Goal: Task Accomplishment & Management: Use online tool/utility

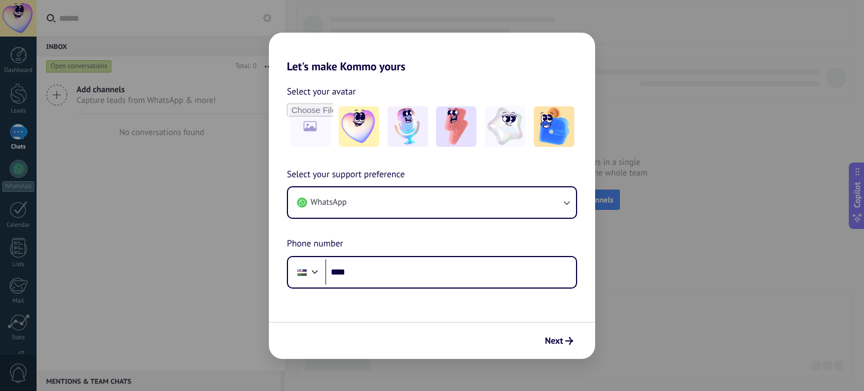
click at [651, 334] on div "Let's make Kommo yours Select your avatar Select your support preference WhatsA…" at bounding box center [432, 195] width 864 height 391
click at [643, 328] on div "Let's make Kommo yours Select your avatar Select your support preference WhatsA…" at bounding box center [432, 195] width 864 height 391
click at [231, 182] on div "Let's make Kommo yours Select your avatar Select your support preference WhatsA…" at bounding box center [432, 195] width 864 height 391
click at [356, 119] on img at bounding box center [358, 126] width 40 height 40
click at [603, 303] on div "Let's make Kommo yours Select your avatar Reset Select your support preference …" at bounding box center [432, 195] width 864 height 391
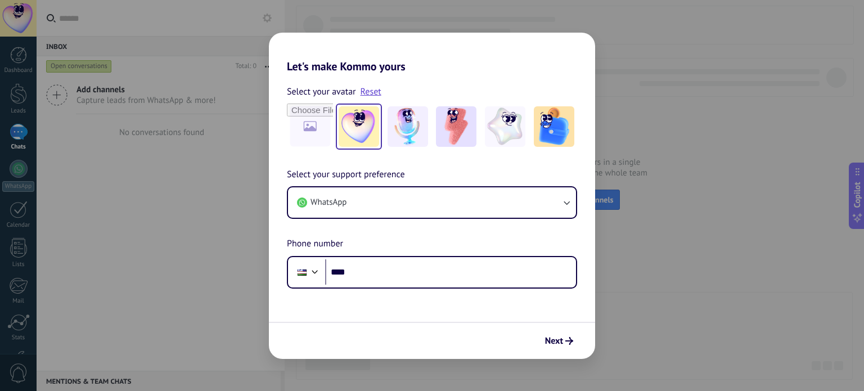
click at [677, 272] on div "Let's make Kommo yours Select your avatar Reset Select your support preference …" at bounding box center [432, 195] width 864 height 391
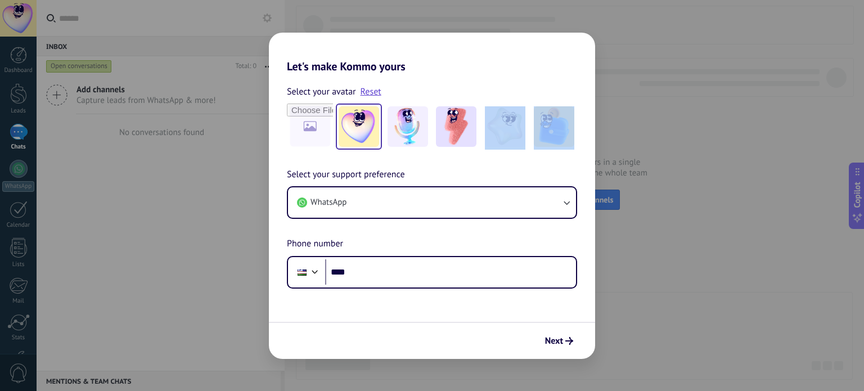
click at [677, 272] on div "Let's make Kommo yours Select your avatar Reset Select your support preference …" at bounding box center [432, 195] width 864 height 391
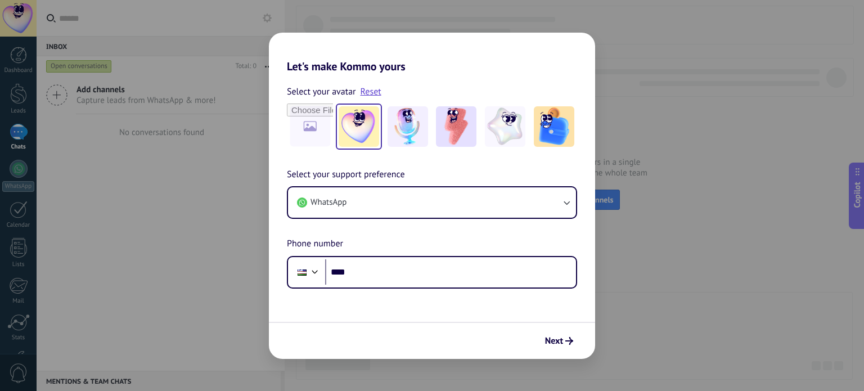
click at [216, 282] on div "Let's make Kommo yours Select your avatar Reset Select your support preference …" at bounding box center [432, 195] width 864 height 391
click at [27, 62] on div "Let's make Kommo yours Select your avatar Reset Select your support preference …" at bounding box center [432, 195] width 864 height 391
click at [13, 58] on div "Let's make Kommo yours Select your avatar Reset Select your support preference …" at bounding box center [432, 195] width 864 height 391
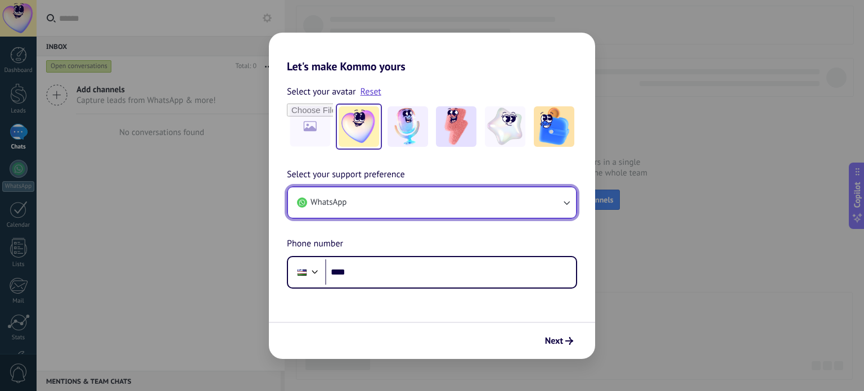
click at [349, 191] on button "WhatsApp" at bounding box center [432, 202] width 288 height 30
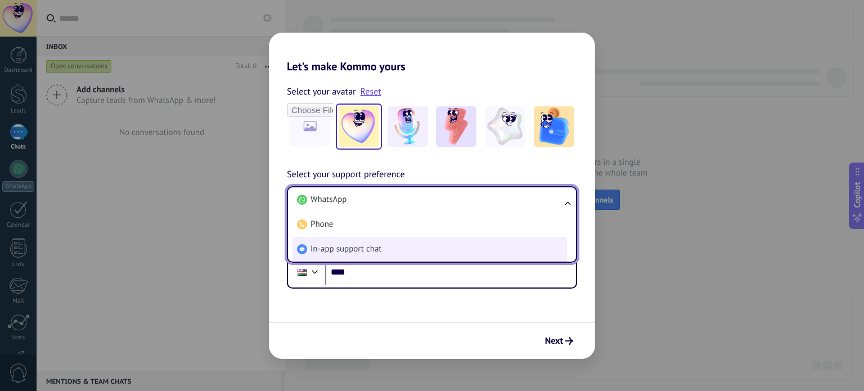
click at [353, 242] on li "In-app support chat" at bounding box center [429, 249] width 274 height 25
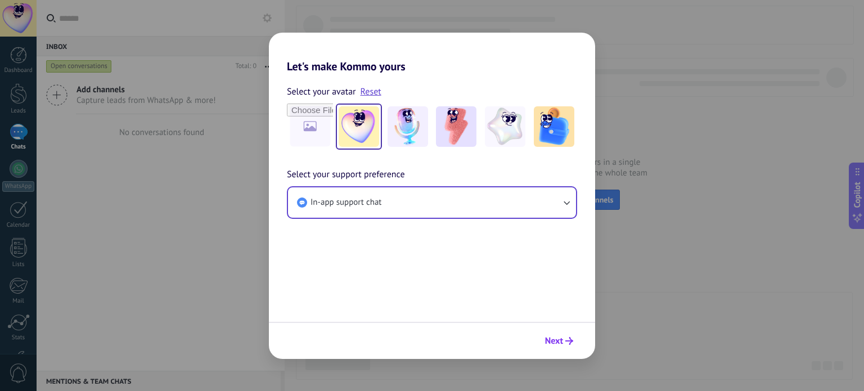
click at [565, 341] on icon "submit" at bounding box center [569, 341] width 8 height 8
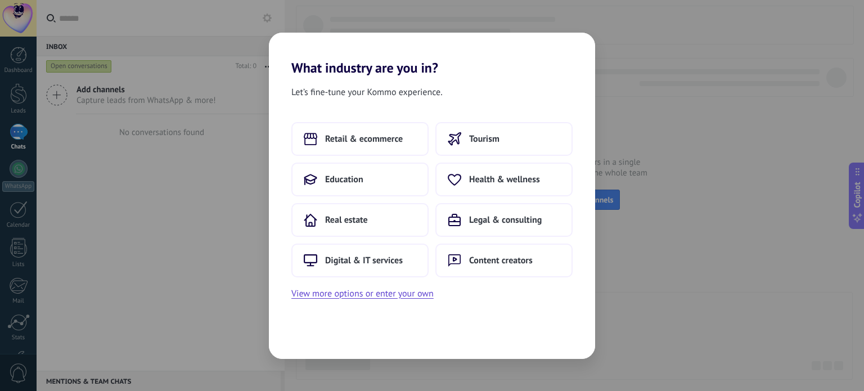
click at [653, 305] on div "What industry are you in? Let’s fine-tune your Kommo experience. Retail & ecomm…" at bounding box center [432, 195] width 864 height 391
click at [481, 145] on button "Tourism" at bounding box center [503, 139] width 137 height 34
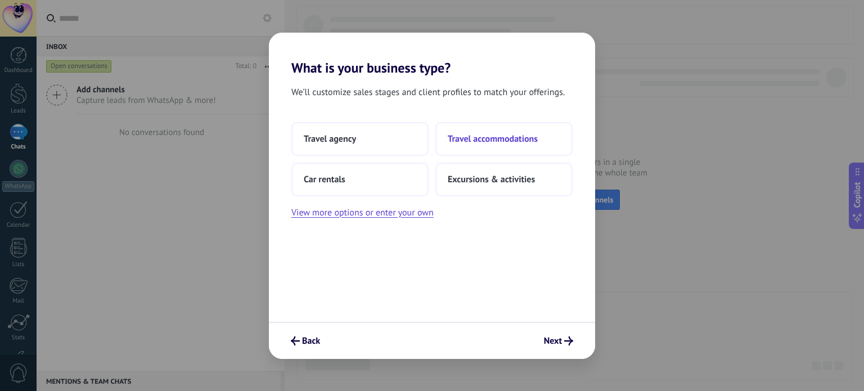
click at [491, 142] on span "Travel accommodations" at bounding box center [493, 138] width 90 height 11
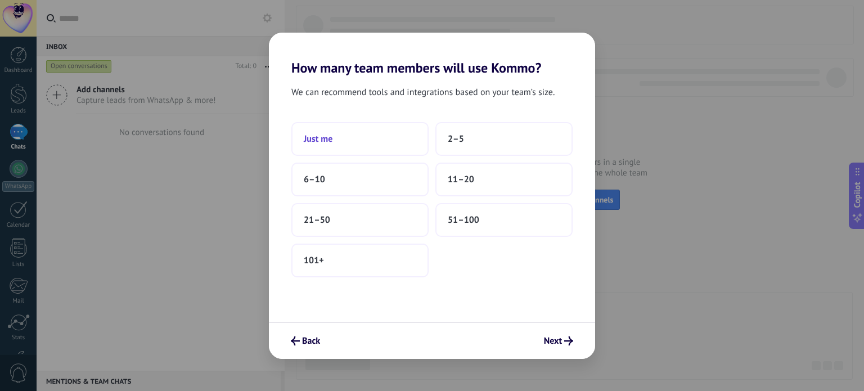
click at [395, 143] on button "Just me" at bounding box center [359, 139] width 137 height 34
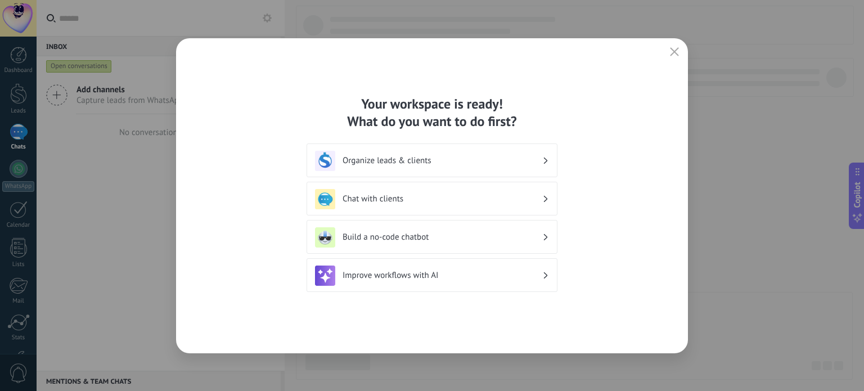
click at [494, 187] on div "Chat with clients" at bounding box center [431, 199] width 251 height 34
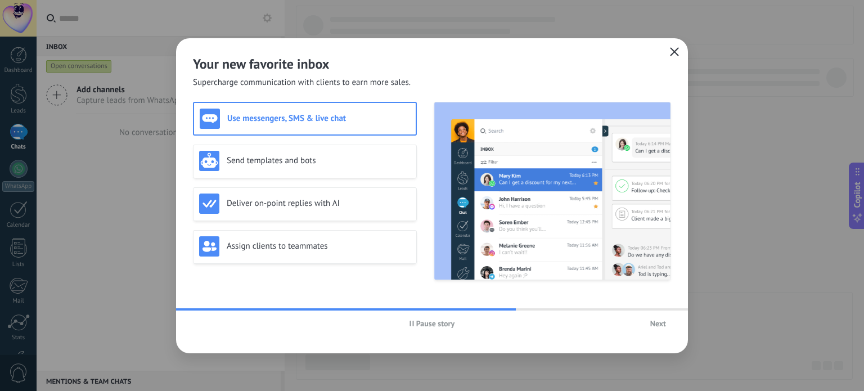
click at [680, 51] on button "button" at bounding box center [674, 52] width 15 height 16
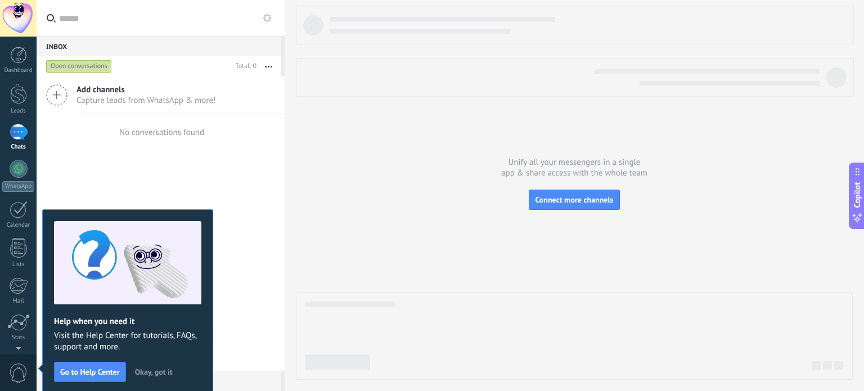
click at [155, 370] on span "Okay, got it" at bounding box center [154, 372] width 38 height 8
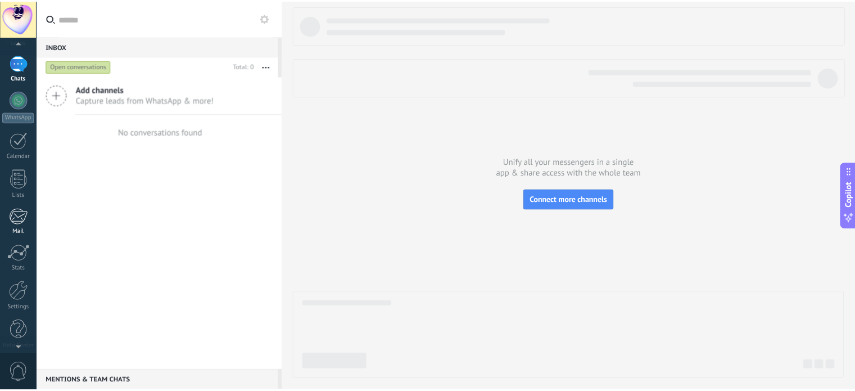
scroll to position [76, 0]
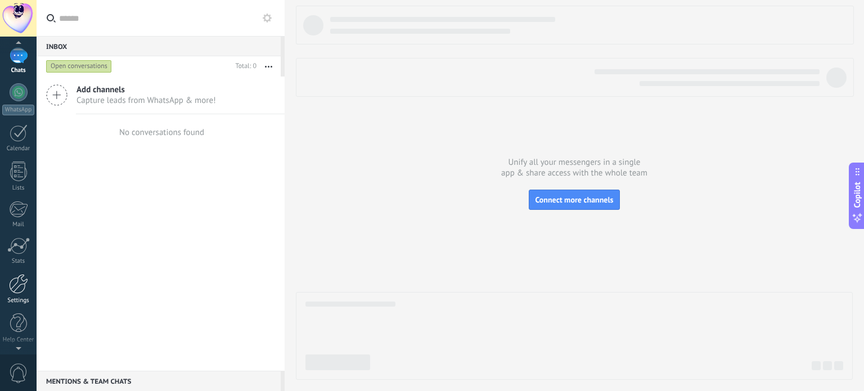
click at [21, 287] on div at bounding box center [18, 284] width 19 height 20
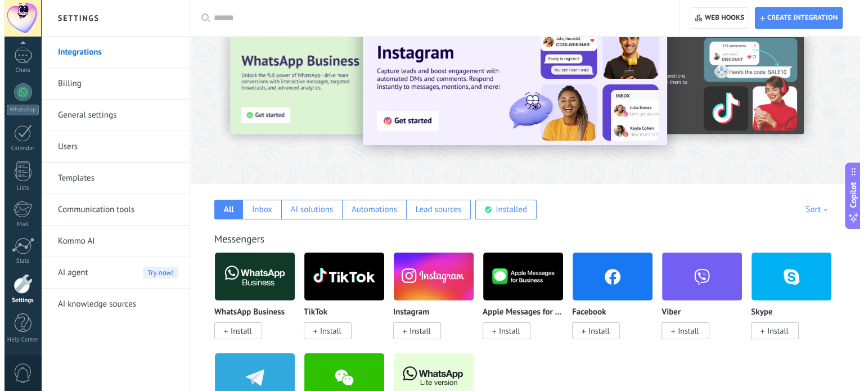
scroll to position [56, 0]
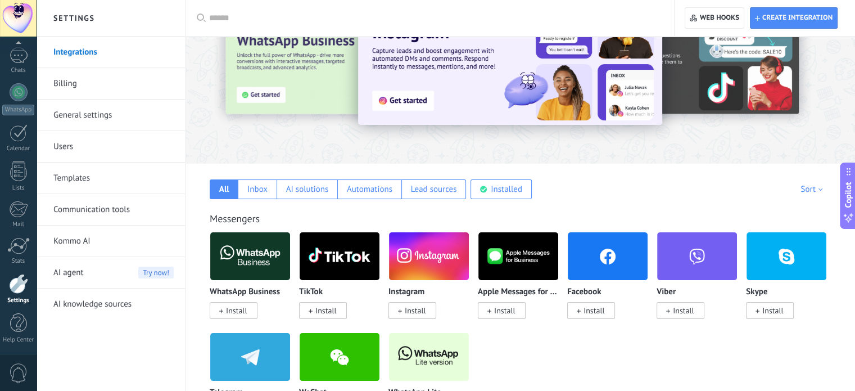
click at [403, 317] on span "Install" at bounding box center [413, 310] width 48 height 17
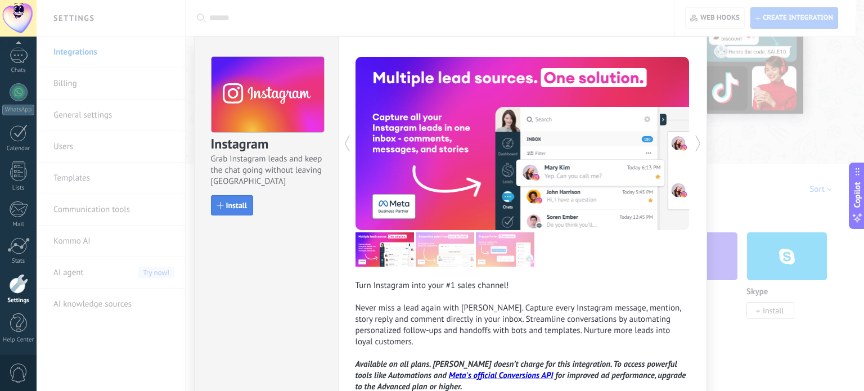
click at [242, 204] on span "Install" at bounding box center [236, 205] width 21 height 8
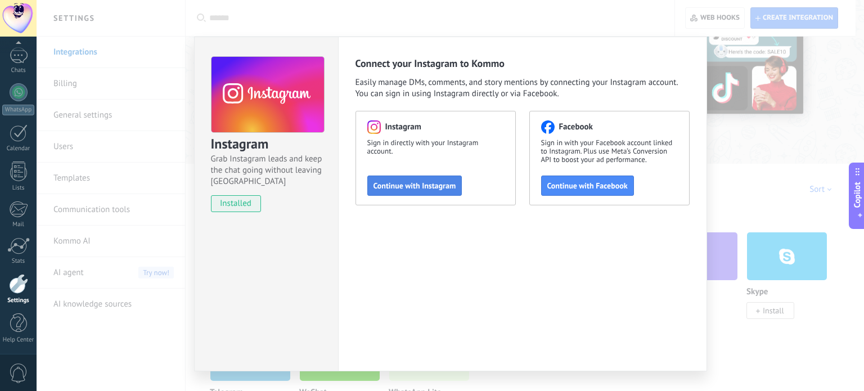
click at [427, 182] on span "Continue with Instagram" at bounding box center [414, 186] width 83 height 8
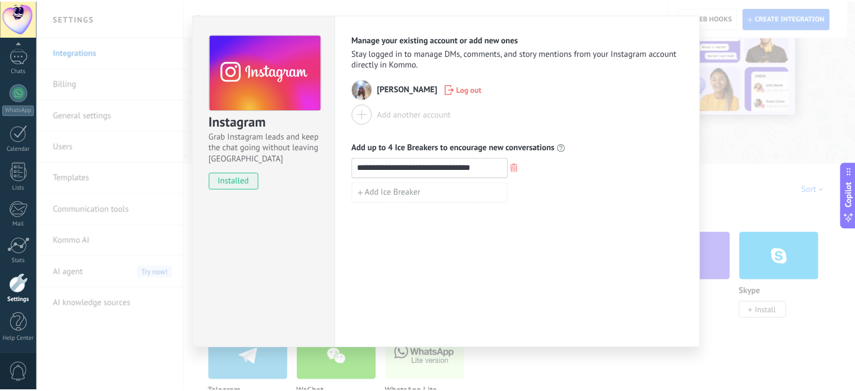
scroll to position [0, 0]
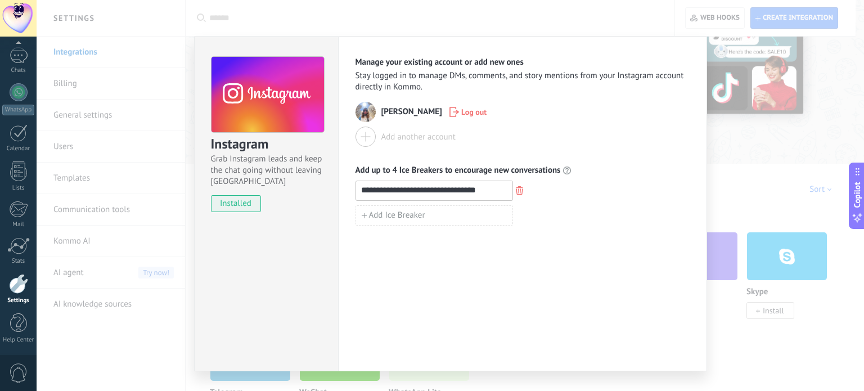
click at [732, 155] on div "**********" at bounding box center [450, 195] width 827 height 391
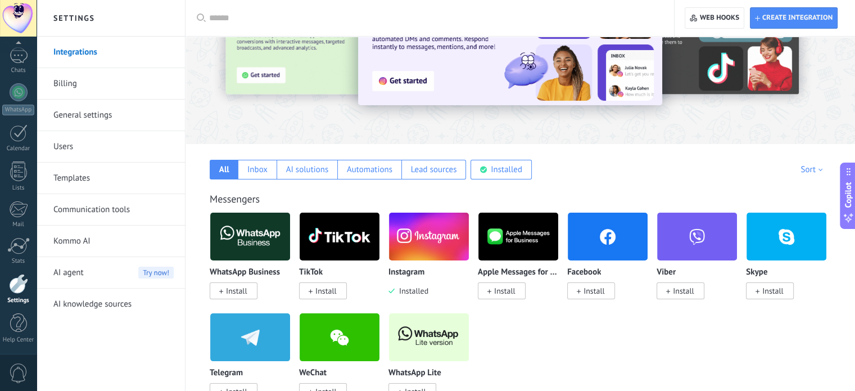
scroll to position [56, 0]
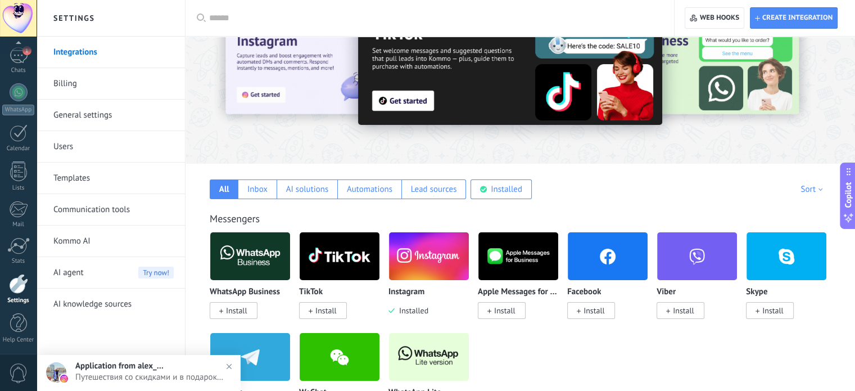
click at [112, 372] on span "Путешествия со скидками и в подарок: [PERSON_NAME]" at bounding box center [149, 377] width 149 height 11
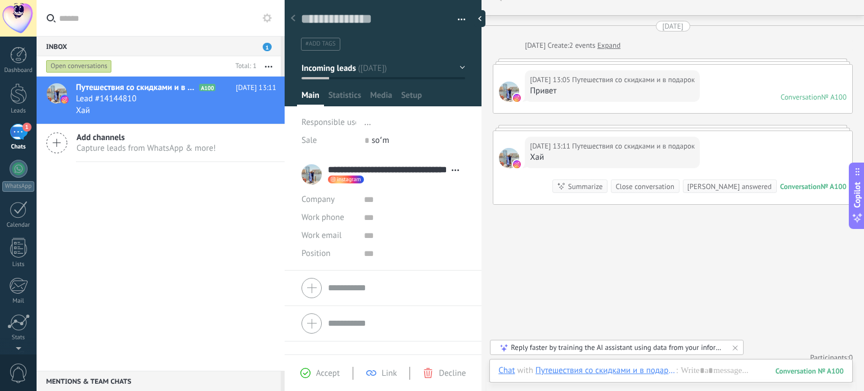
scroll to position [29, 0]
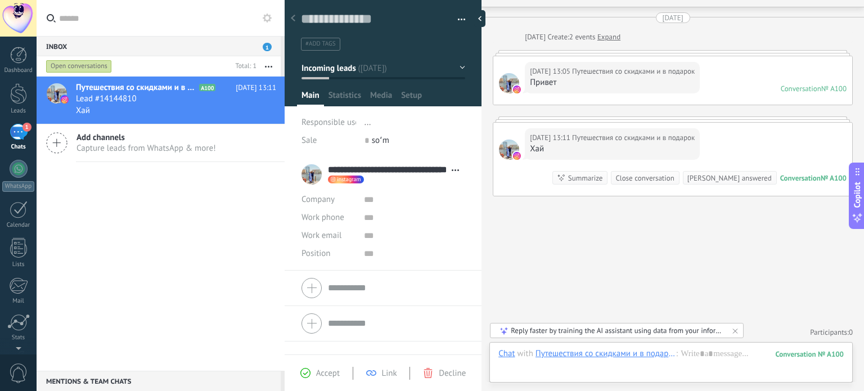
click at [555, 220] on div "Search Load more [DATE] [DATE] Create: 2 events Expand [DATE] 13:05 Путешествия…" at bounding box center [672, 182] width 382 height 422
